Goal: Task Accomplishment & Management: Manage account settings

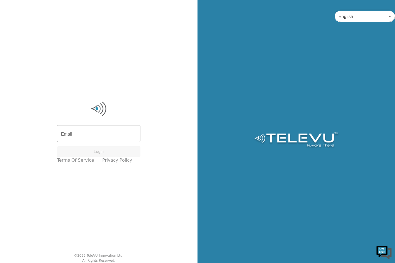
click at [98, 137] on input "Email" at bounding box center [98, 134] width 83 height 15
click at [89, 134] on input "Email" at bounding box center [98, 134] width 83 height 15
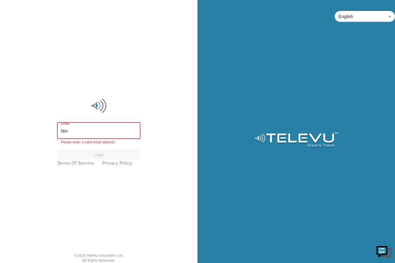
click at [92, 132] on input "Nm" at bounding box center [98, 131] width 83 height 15
type input "N"
click at [74, 134] on input "Email" at bounding box center [98, 131] width 83 height 15
type input "[EMAIL_ADDRESS][DOMAIN_NAME]"
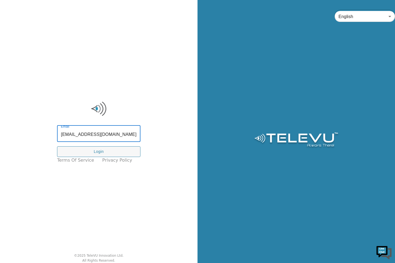
click at [75, 152] on button "Login" at bounding box center [98, 152] width 83 height 11
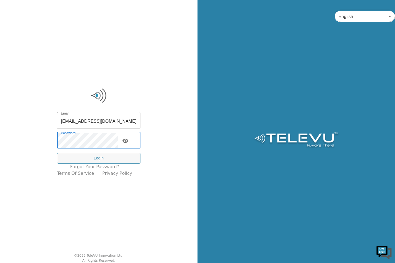
click at [128, 142] on icon "toggle password visibility" at bounding box center [125, 141] width 6 height 4
click at [99, 158] on button "Login" at bounding box center [98, 158] width 83 height 11
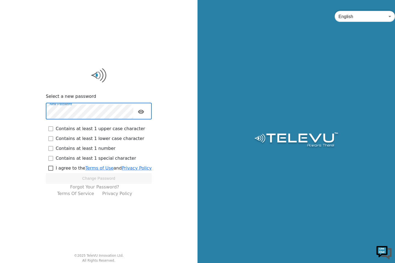
checkbox input "true"
click at [141, 113] on icon "toggle password visibility" at bounding box center [141, 112] width 6 height 4
checkbox input "true"
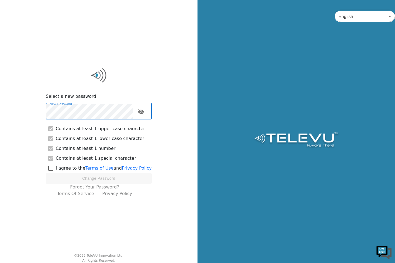
click at [51, 166] on input "checkbox" at bounding box center [51, 169] width 10 height 10
checkbox input "true"
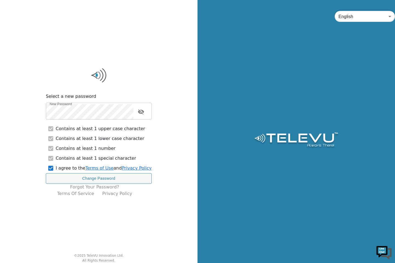
click at [112, 178] on button "Change Password" at bounding box center [99, 178] width 106 height 11
